Goal: Information Seeking & Learning: Learn about a topic

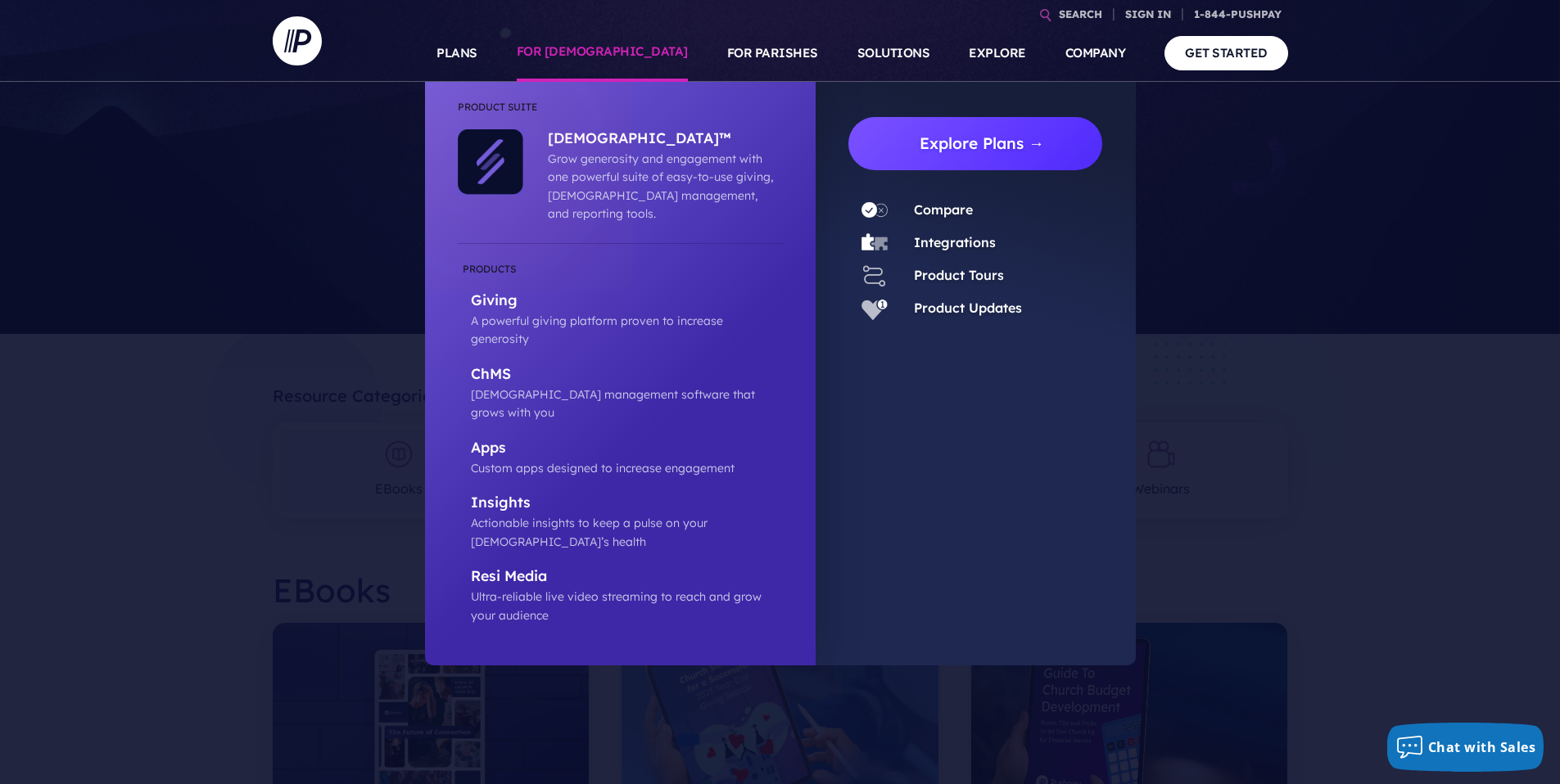
click at [956, 145] on link "Explore Plans →" at bounding box center [982, 144] width 242 height 54
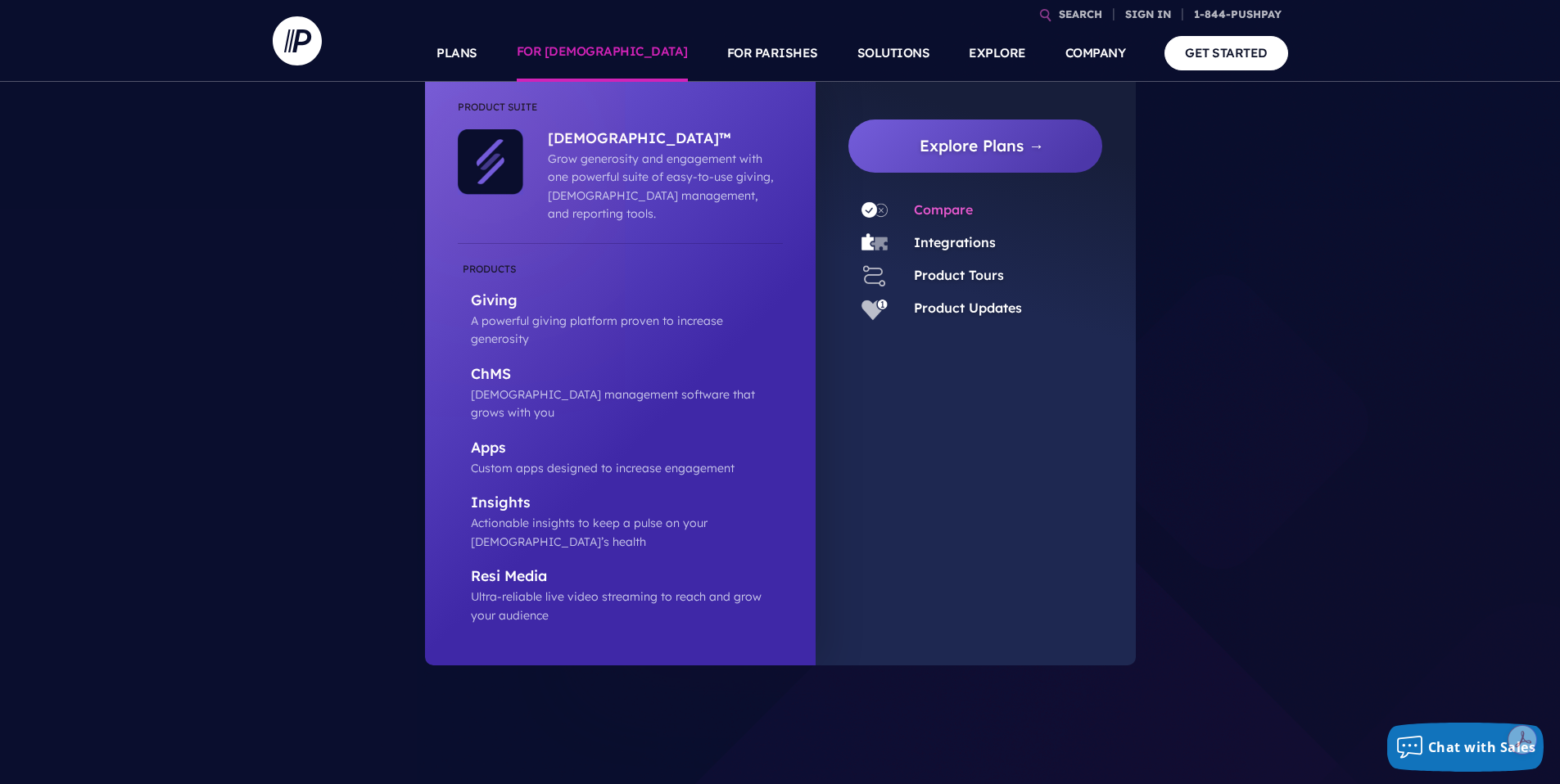
click at [937, 209] on link "Compare" at bounding box center [944, 209] width 59 height 16
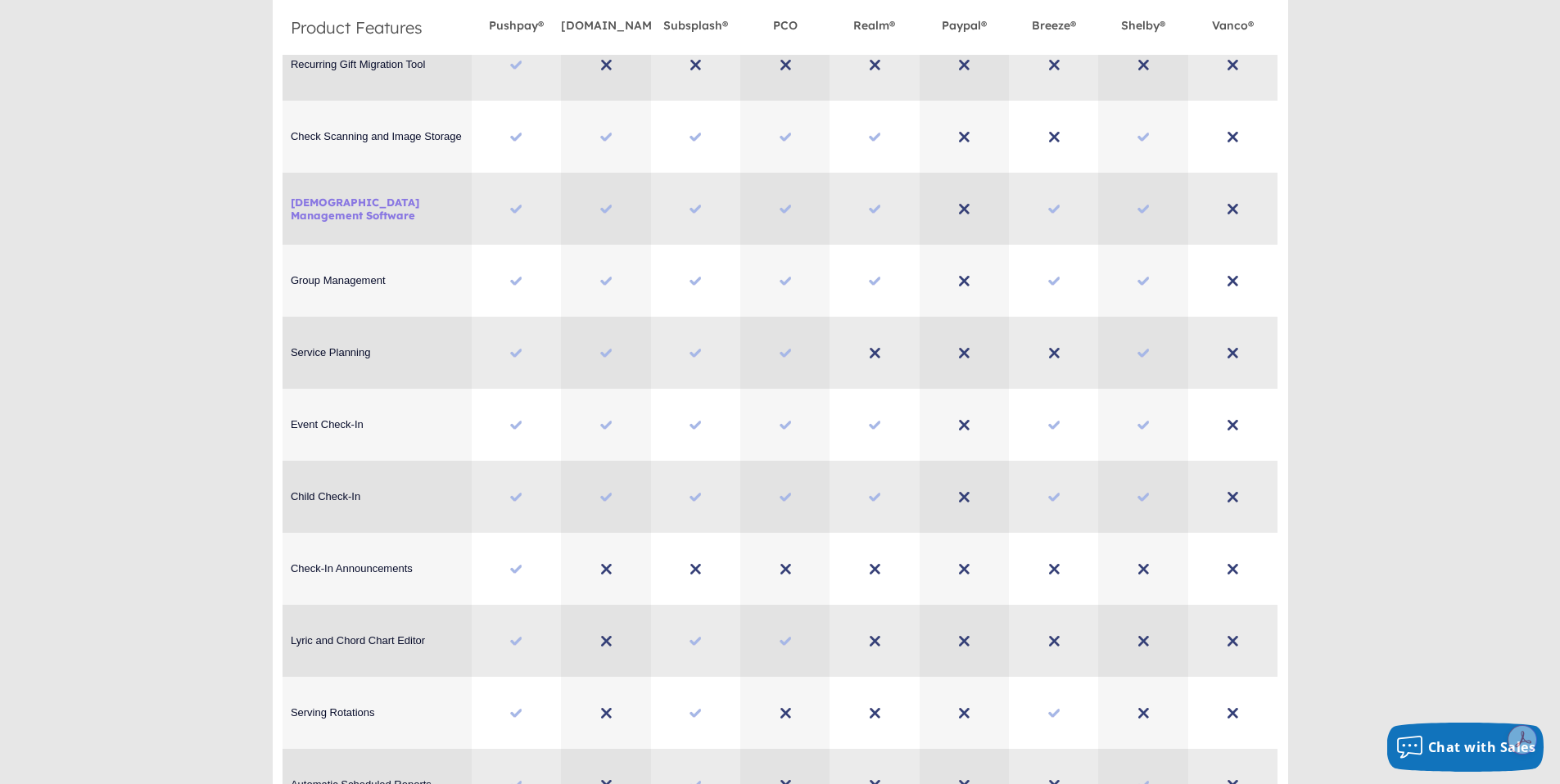
scroll to position [2880, 0]
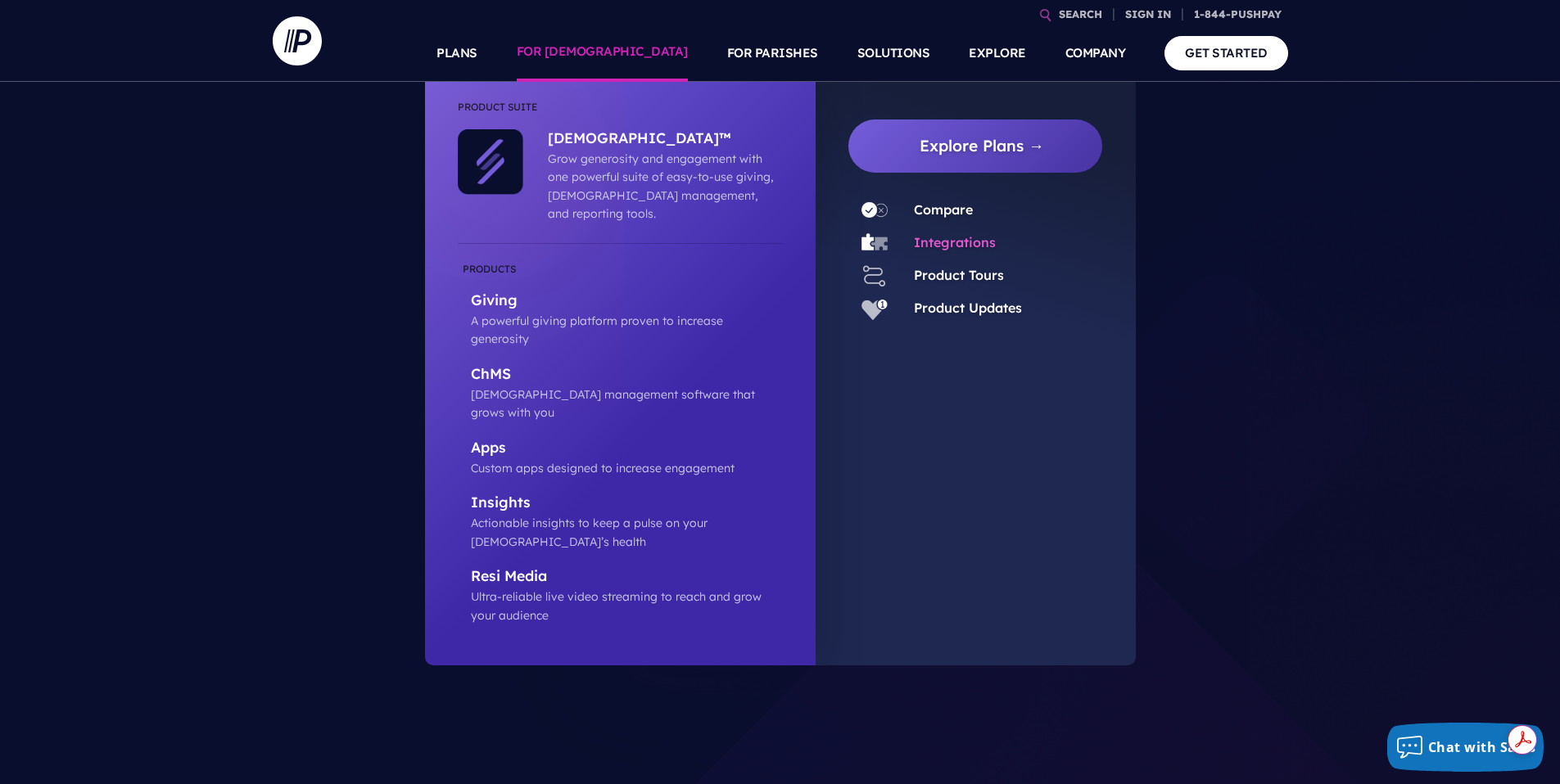
click at [949, 246] on link "Integrations" at bounding box center [955, 242] width 82 height 16
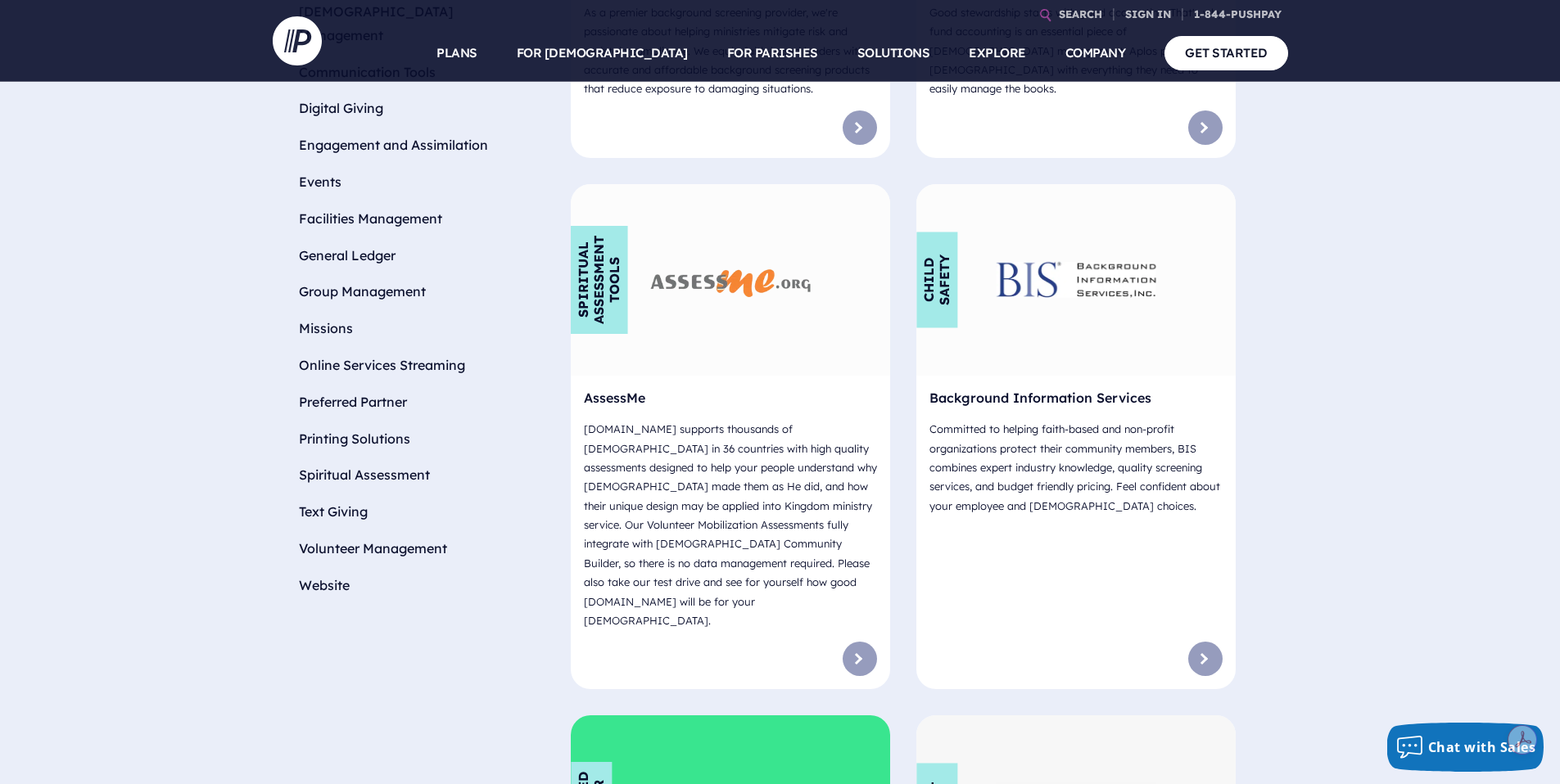
scroll to position [860, 0]
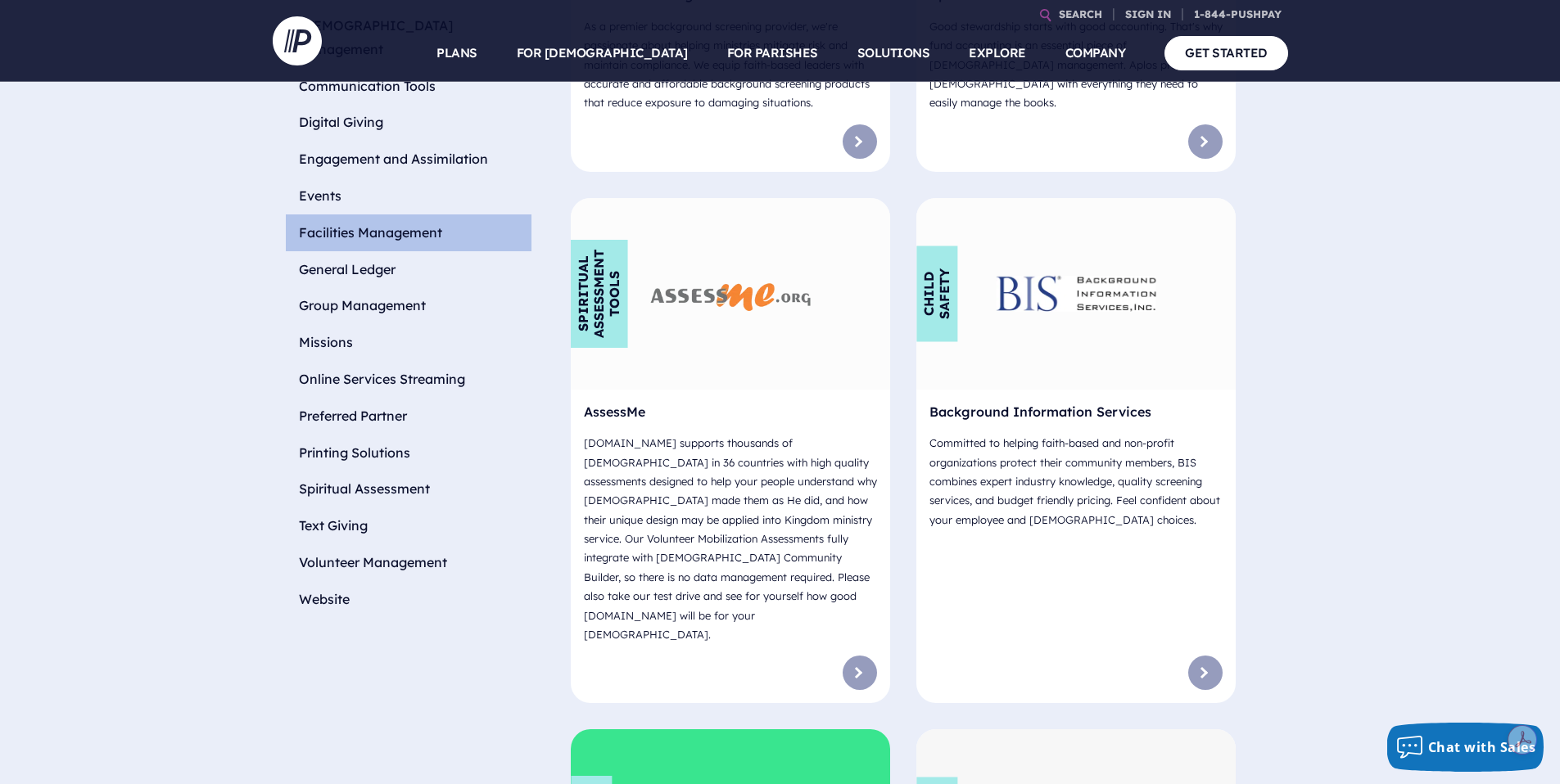
click at [343, 215] on li "Facilities Management" at bounding box center [409, 232] width 246 height 37
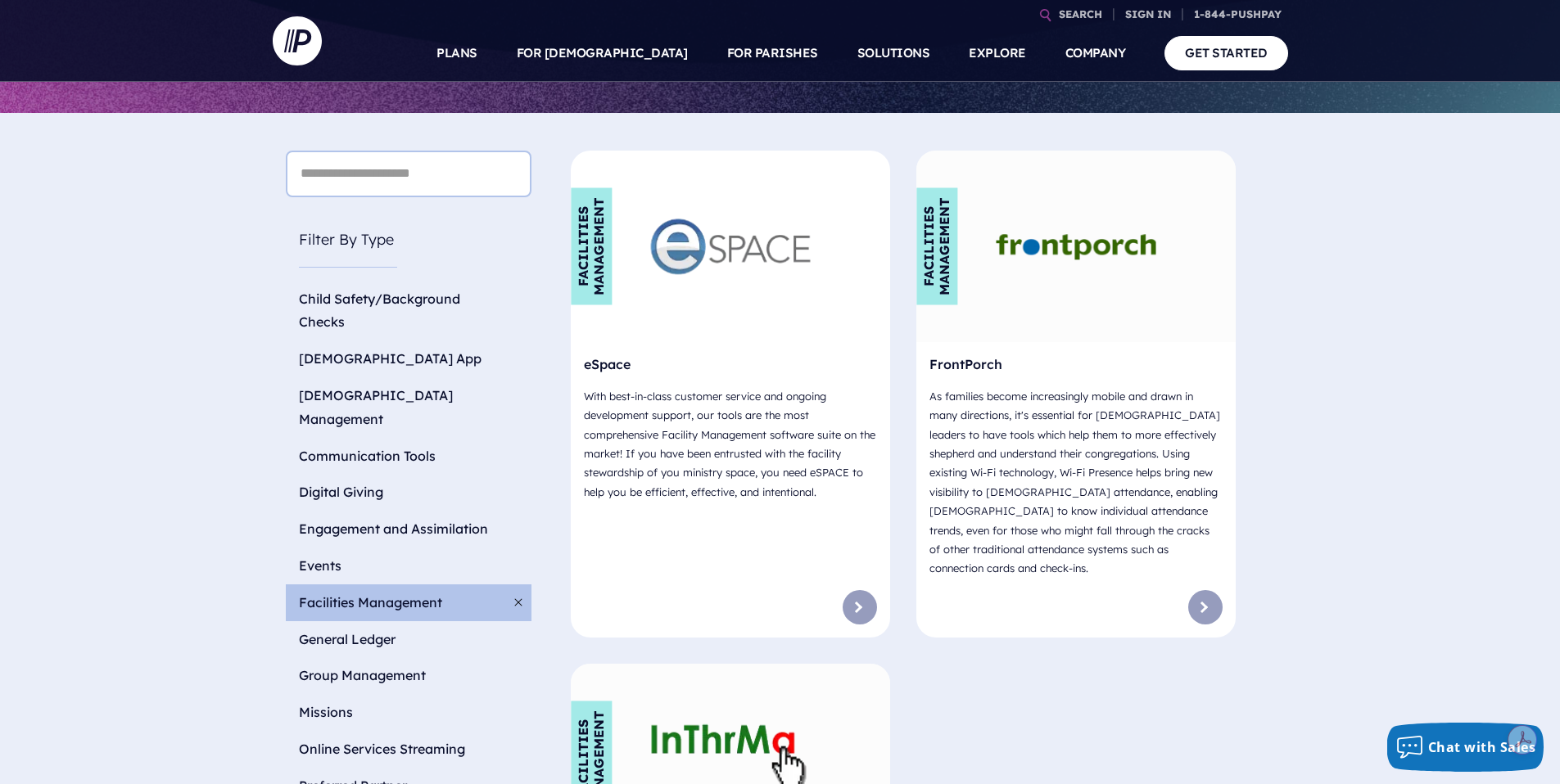
scroll to position [488, 0]
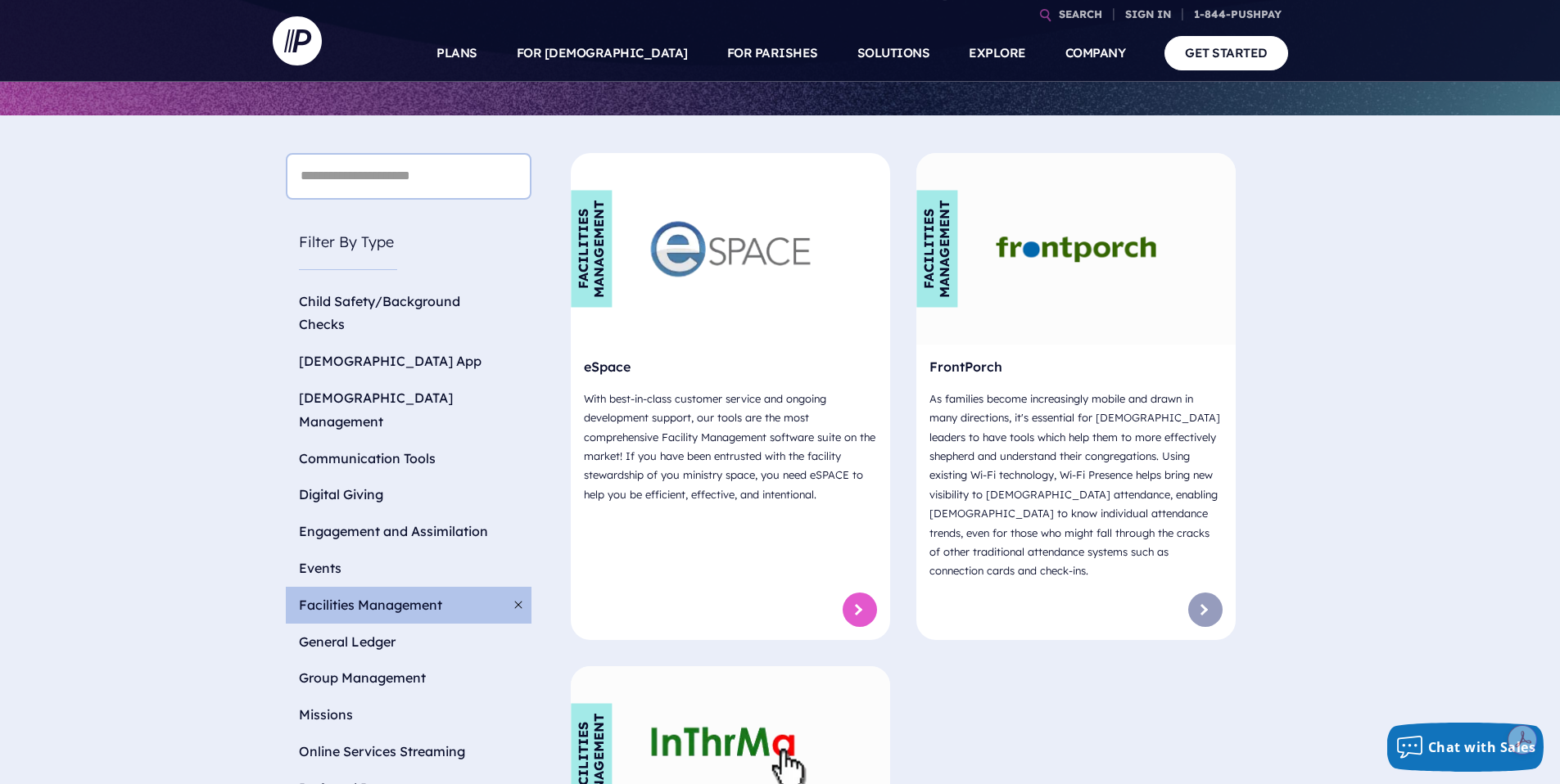
click at [861, 593] on link at bounding box center [860, 610] width 34 height 34
